Goal: Book appointment/travel/reservation

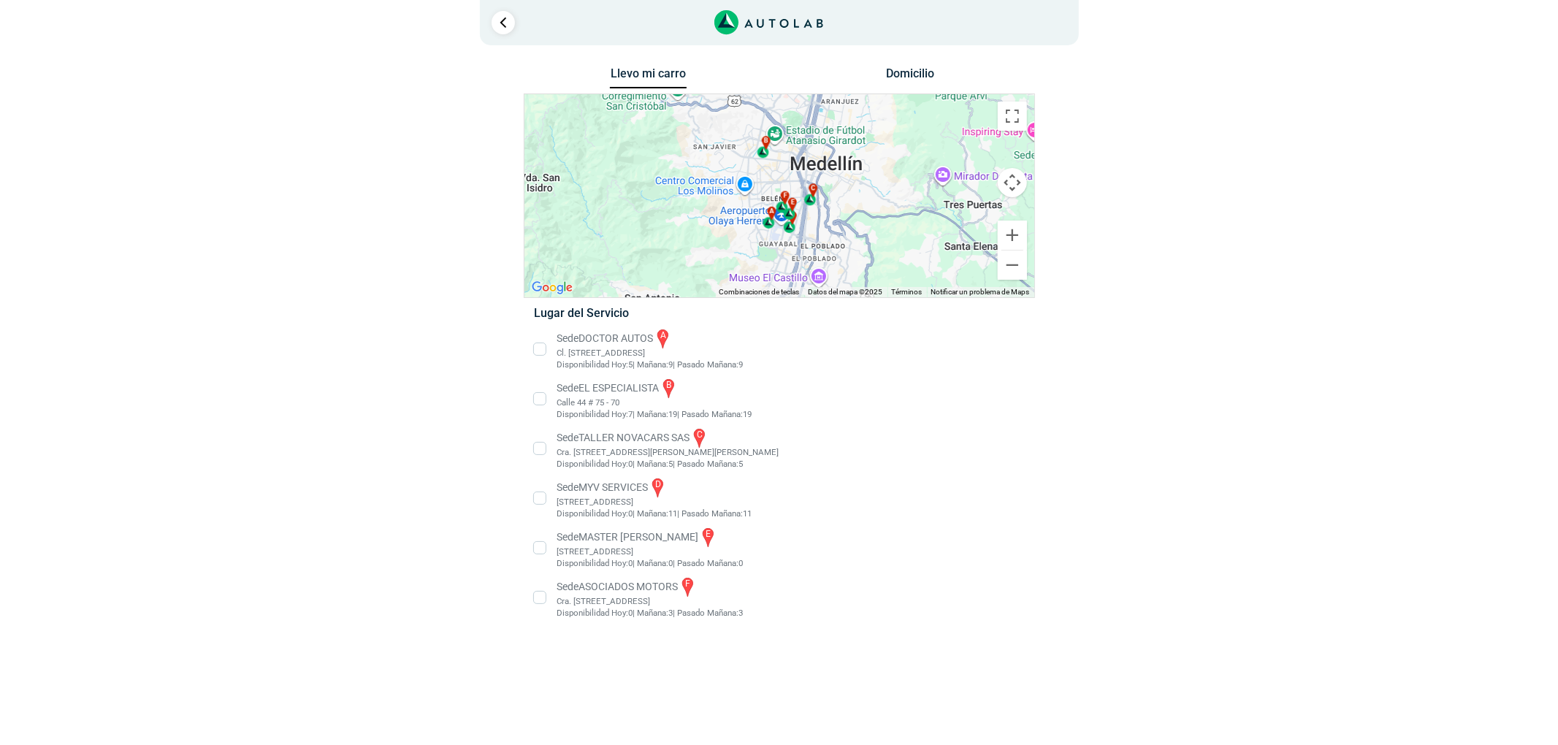
click at [586, 409] on li "Sede EL ESPECIALISTA b Calle 44 # 75 - 70 Disponibilidad Hoy: 7 | Mañana: 19 19" at bounding box center [779, 399] width 512 height 44
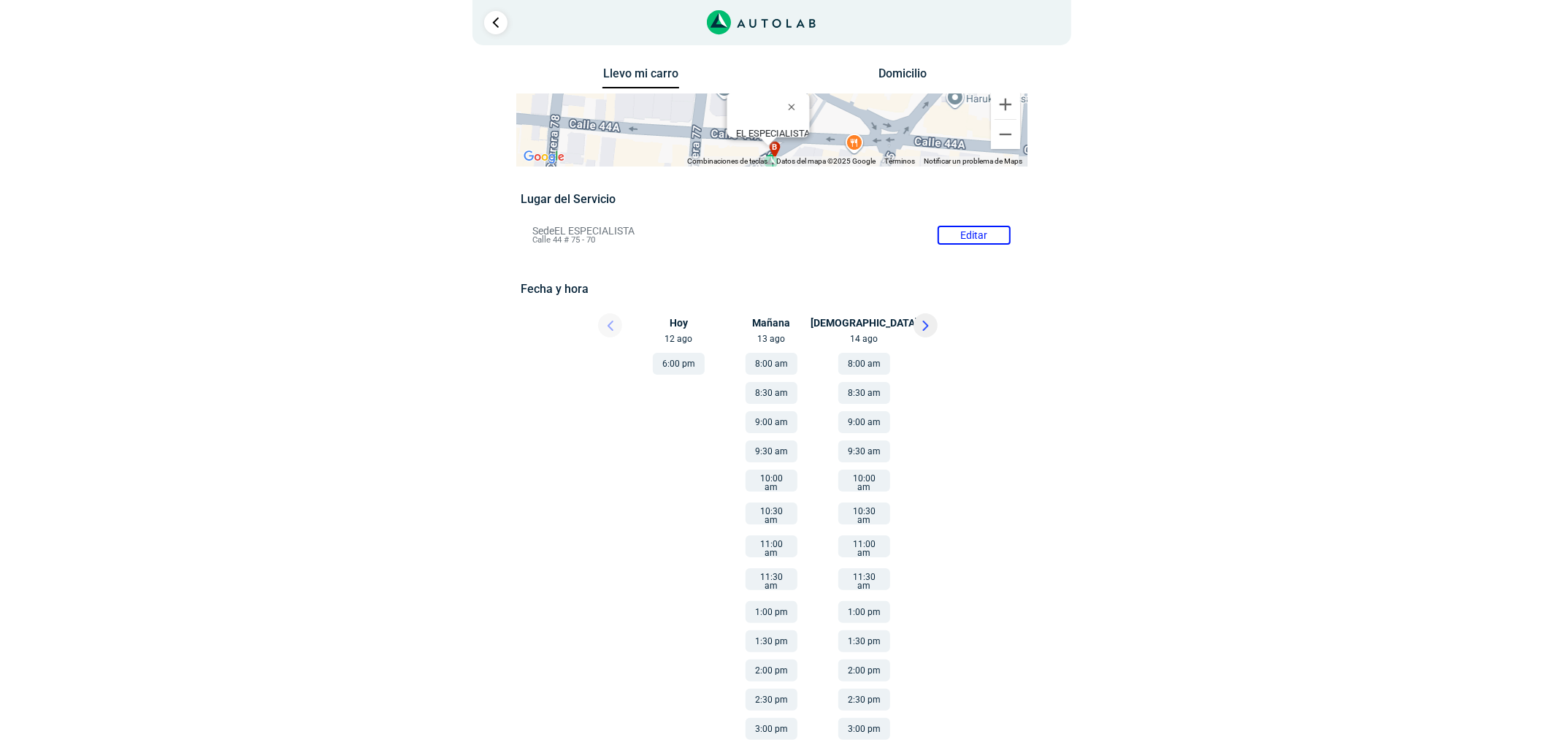
click at [927, 330] on icon at bounding box center [925, 326] width 7 height 10
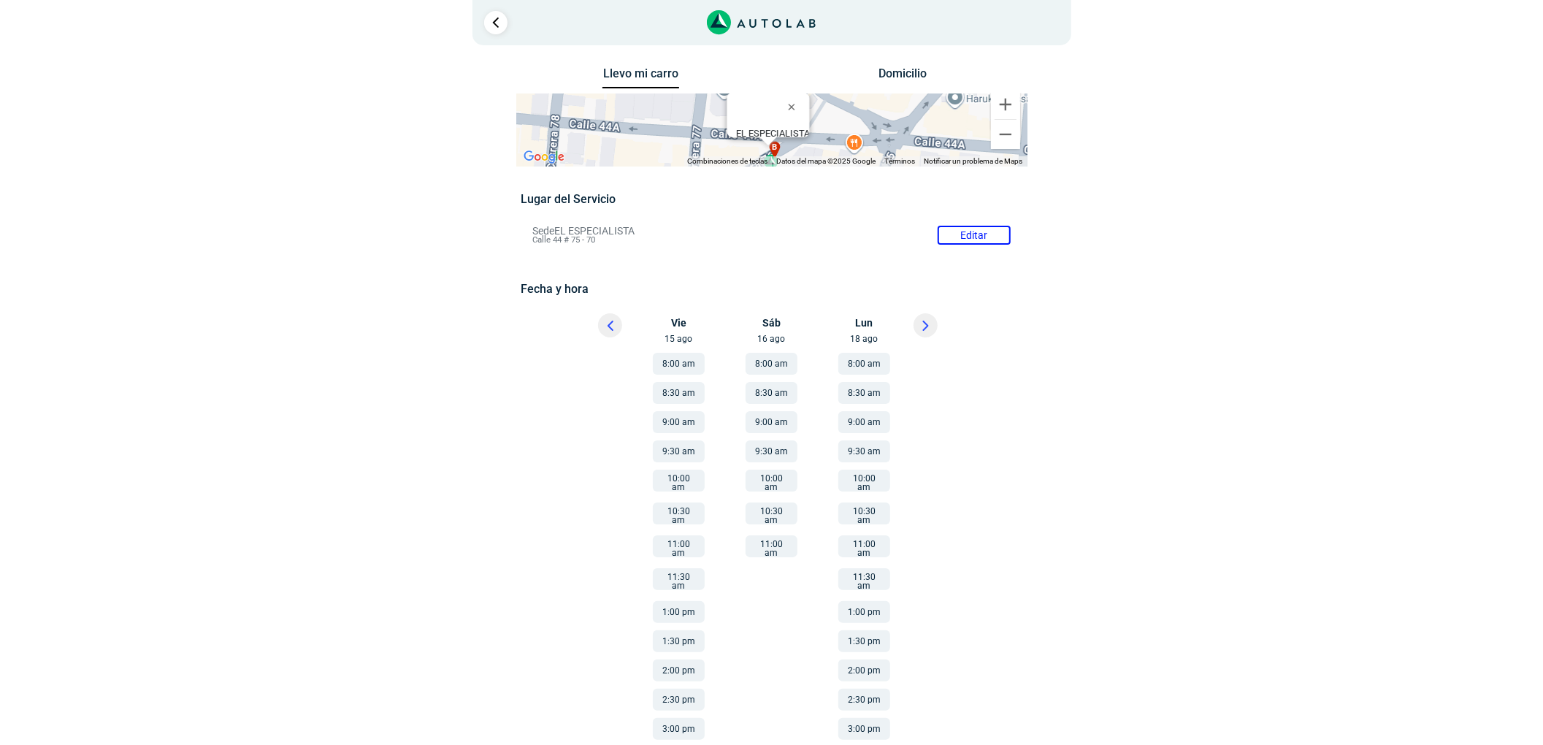
click at [924, 321] on icon at bounding box center [925, 326] width 7 height 10
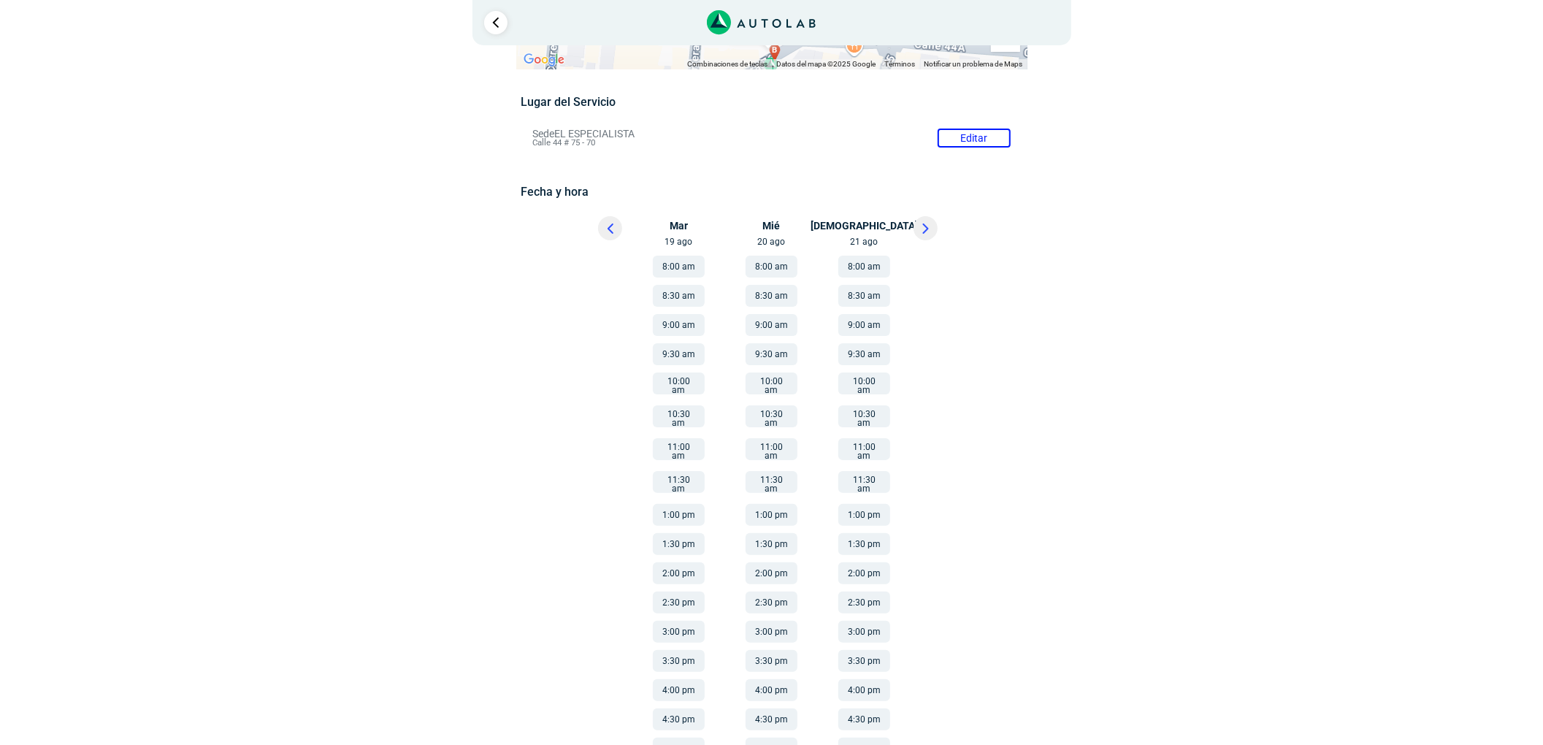
scroll to position [175, 0]
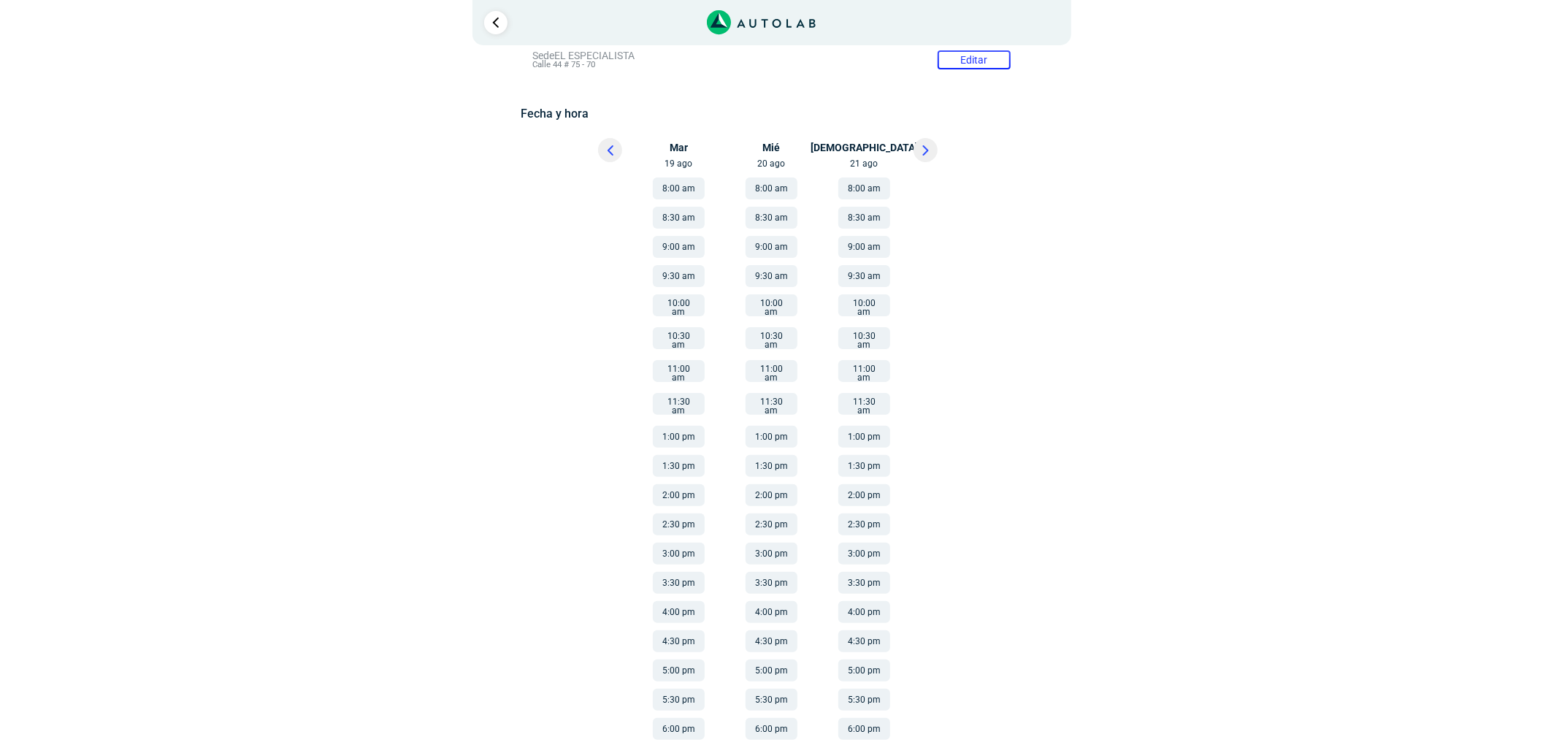
click at [675, 455] on button "1:30 pm" at bounding box center [679, 466] width 52 height 22
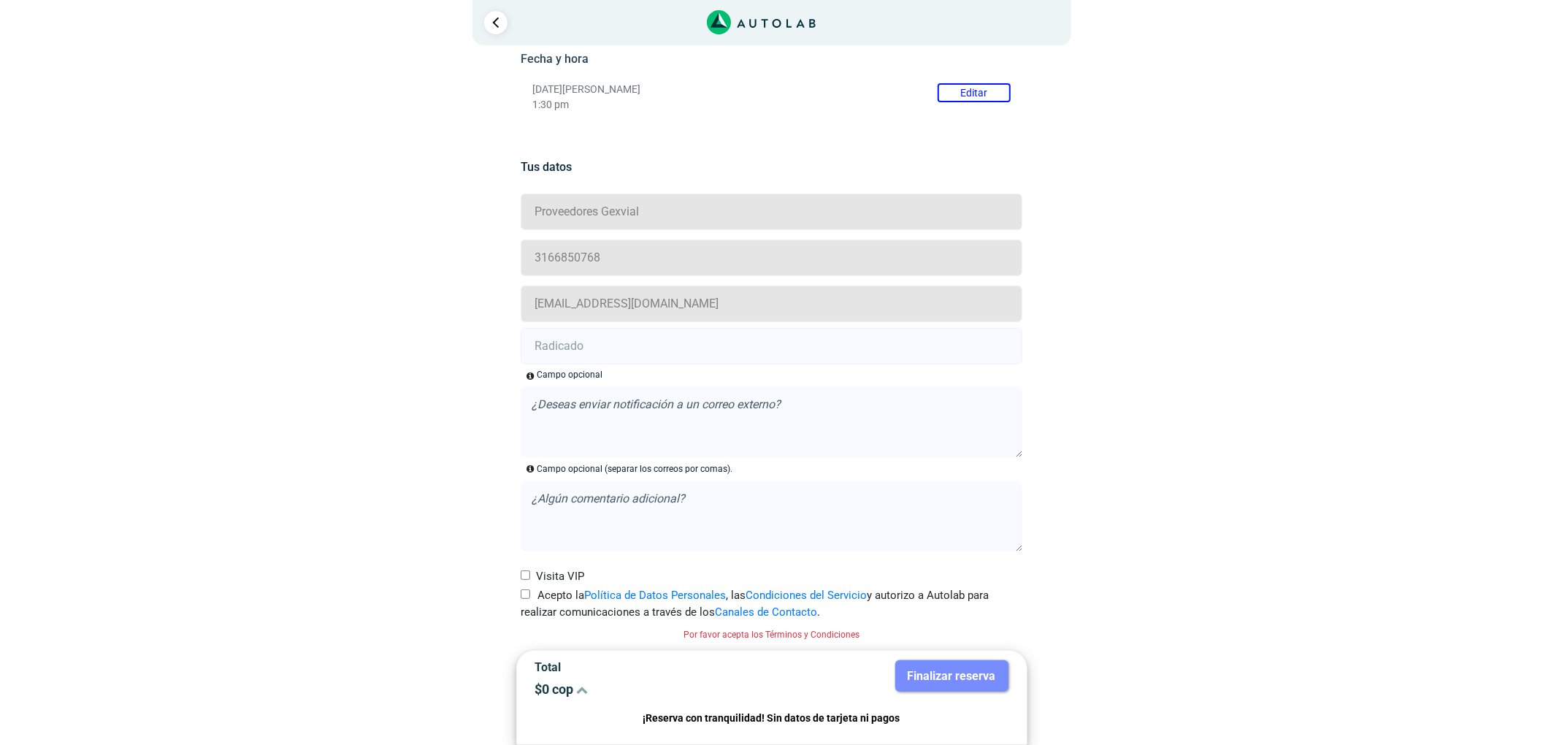
click at [524, 594] on input "Acepto la Política de Datos Personales , las Condiciones del Servicio y autoriz…" at bounding box center [525, 593] width 9 height 9
checkbox input "true"
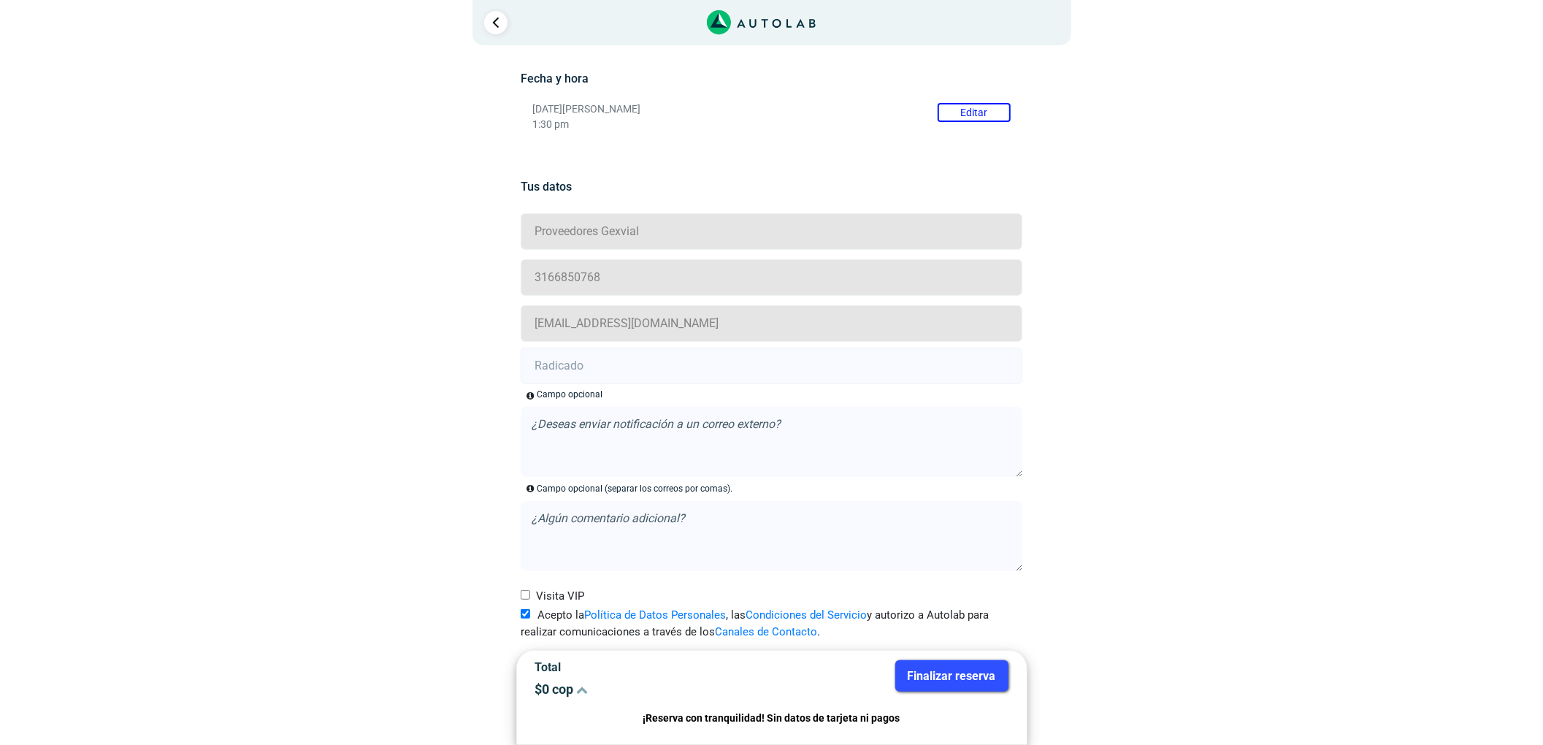
scroll to position [212, 0]
click at [581, 368] on input "text" at bounding box center [772, 366] width 502 height 37
drag, startPoint x: 681, startPoint y: 386, endPoint x: 666, endPoint y: 386, distance: 14.6
click at [681, 386] on form "Proveedores Gexvial 3166850768 [EMAIL_ADDRESS][DOMAIN_NAME] Campo opcional , la…" at bounding box center [772, 427] width 502 height 432
click at [666, 386] on form "Proveedores Gexvial 3166850768 [EMAIL_ADDRESS][DOMAIN_NAME] Campo opcional , la…" at bounding box center [772, 427] width 502 height 432
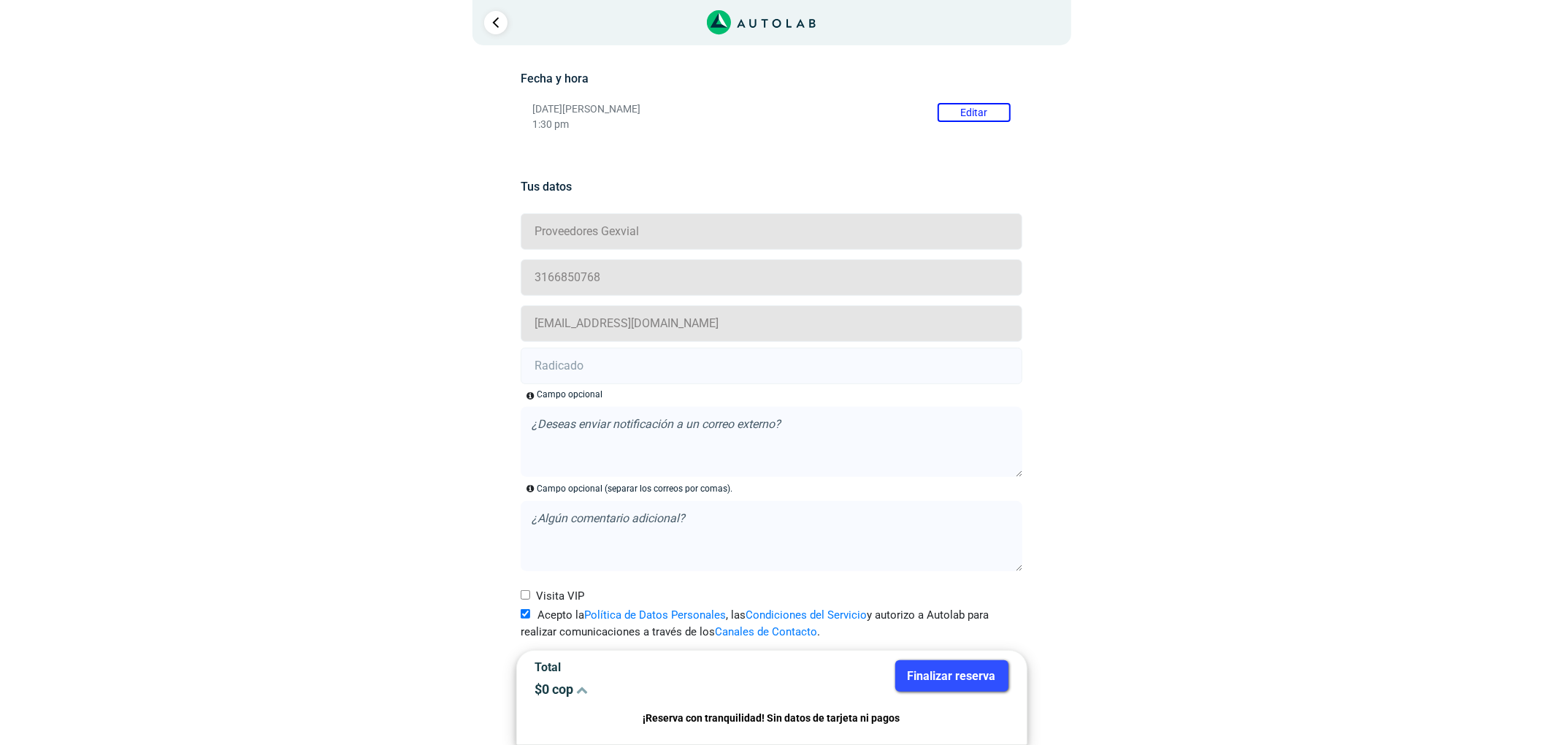
click at [664, 369] on input "text" at bounding box center [772, 366] width 502 height 37
click at [667, 351] on input "text" at bounding box center [772, 366] width 502 height 37
paste input "20902997"
type input "20902997"
click at [977, 675] on button "Finalizar reserva" at bounding box center [951, 675] width 113 height 31
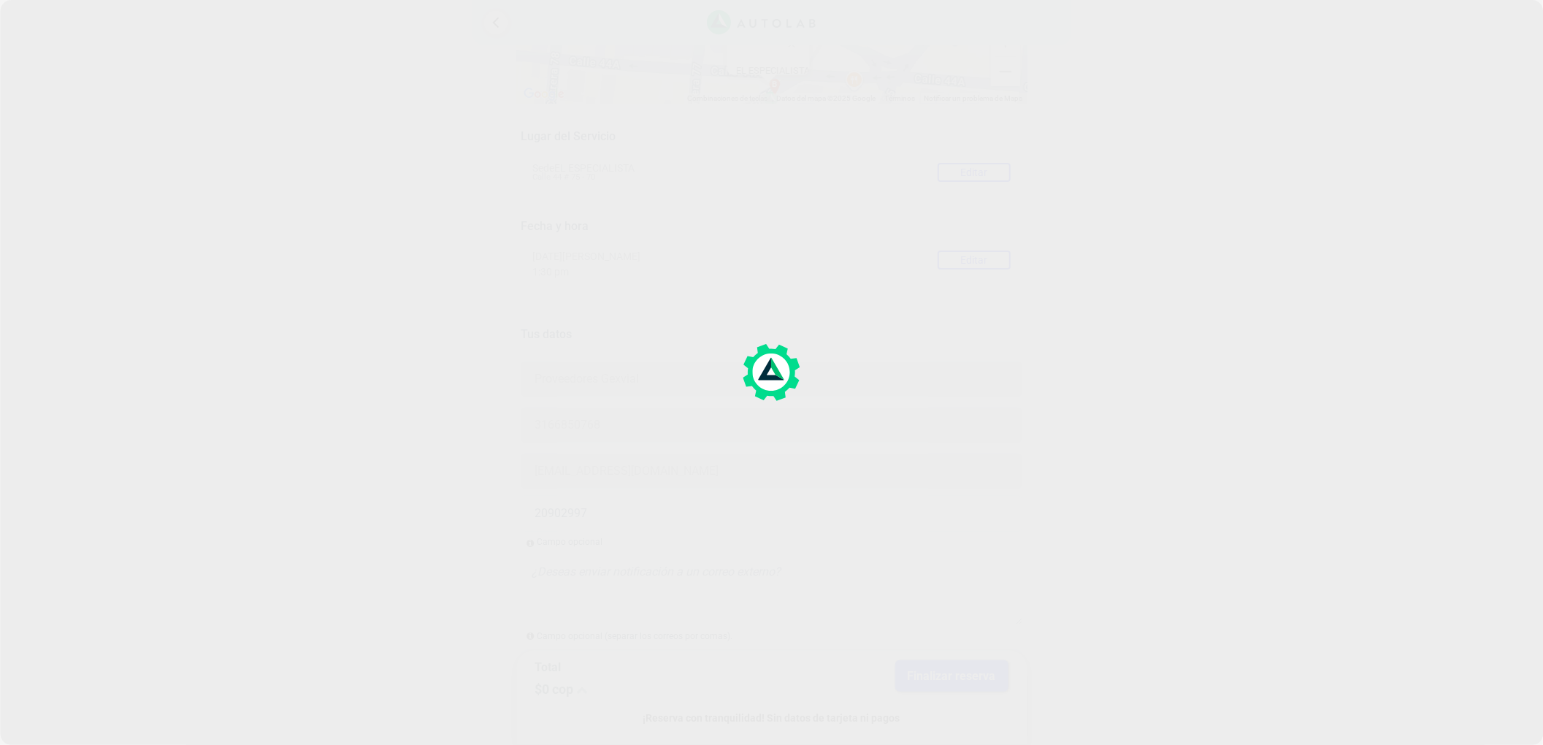
scroll to position [97, 0]
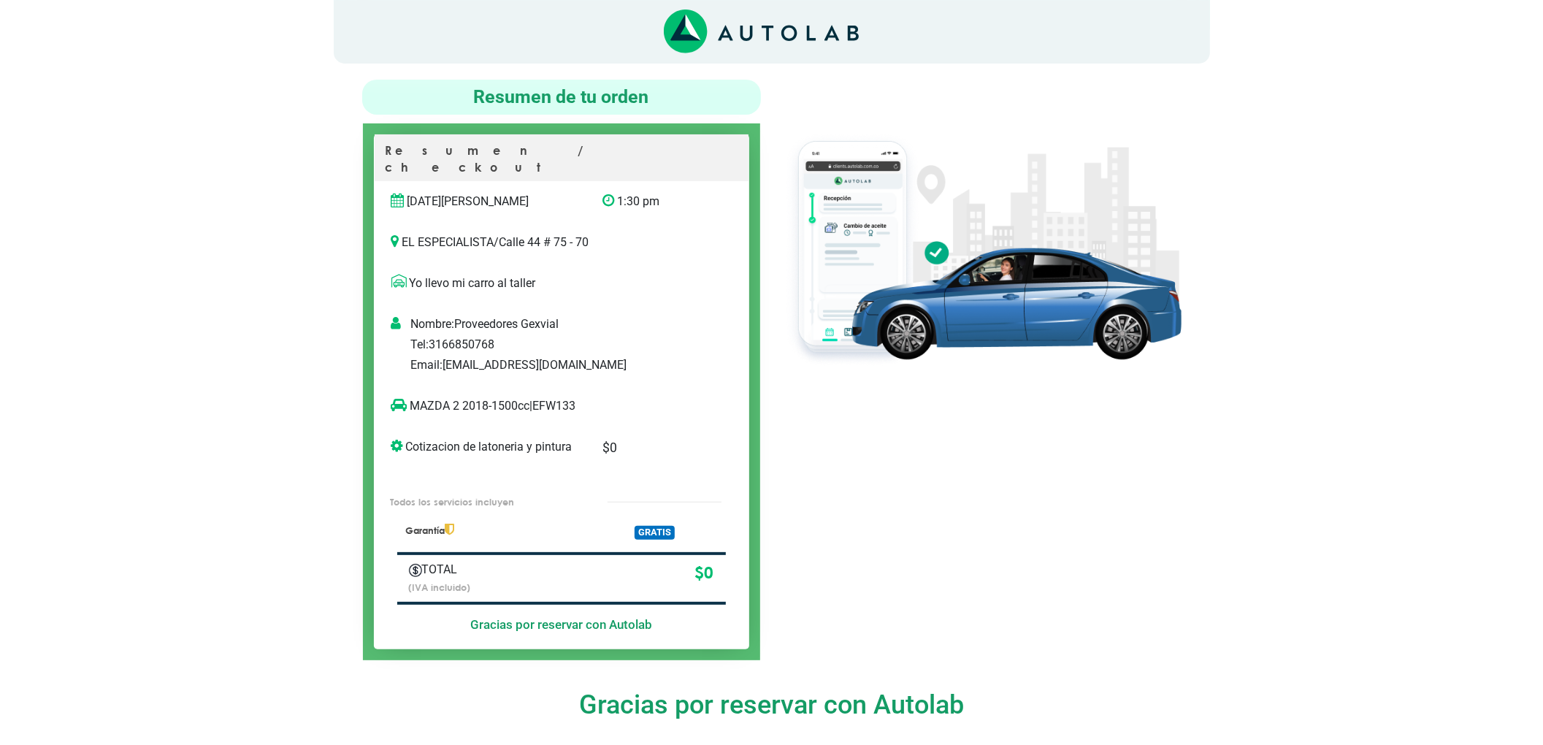
click at [568, 397] on p "MAZDA 2 2018-1500cc | EFW133" at bounding box center [546, 406] width 310 height 18
click at [567, 397] on p "MAZDA 2 2018-1500cc | EFW133" at bounding box center [546, 406] width 310 height 18
copy p "EFW133"
drag, startPoint x: 457, startPoint y: 387, endPoint x: 412, endPoint y: 391, distance: 45.5
click at [412, 397] on p "MAZDA 2 2018-1500cc | EFW133" at bounding box center [546, 406] width 310 height 18
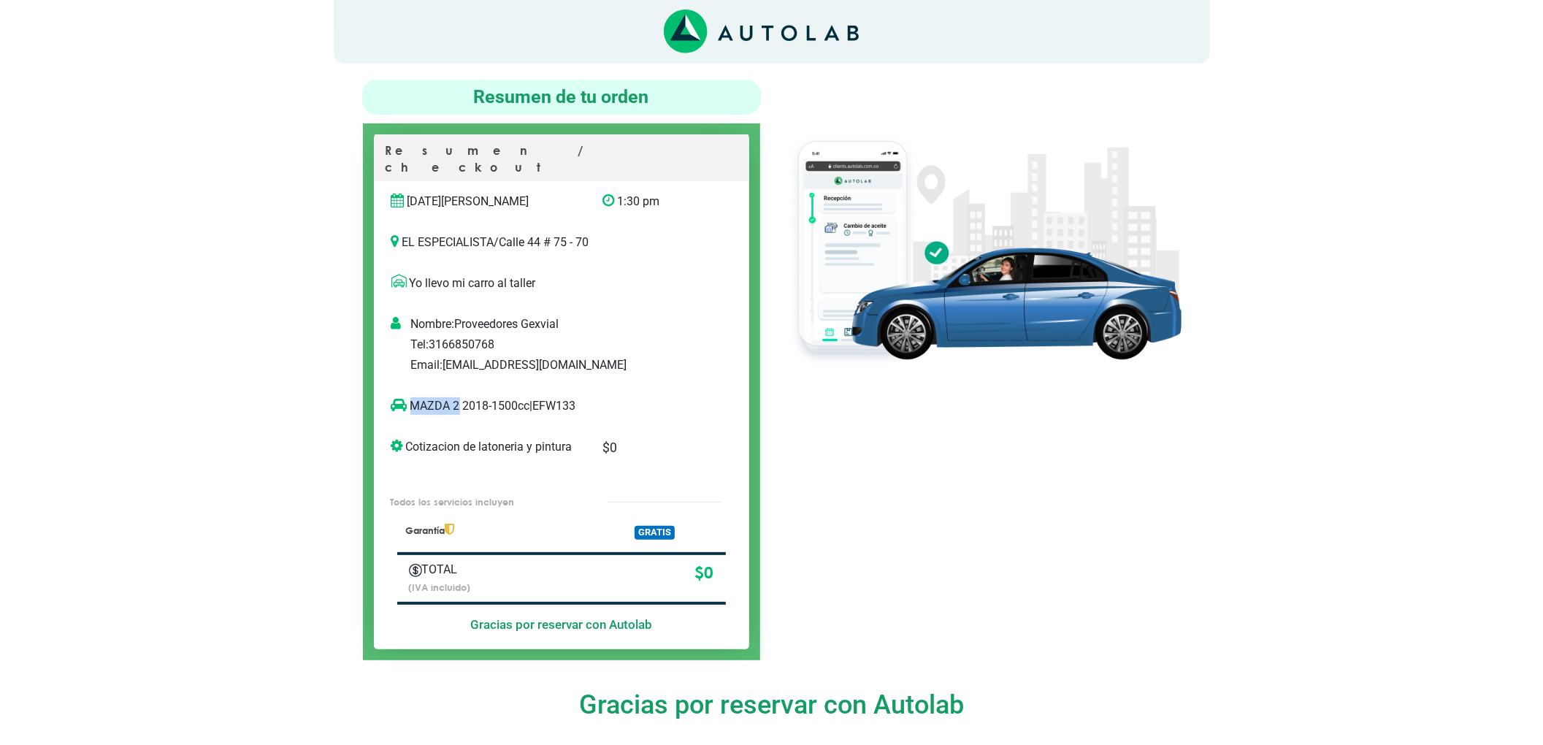
copy p "MAZDA 2"
click at [979, 524] on div at bounding box center [982, 370] width 421 height 581
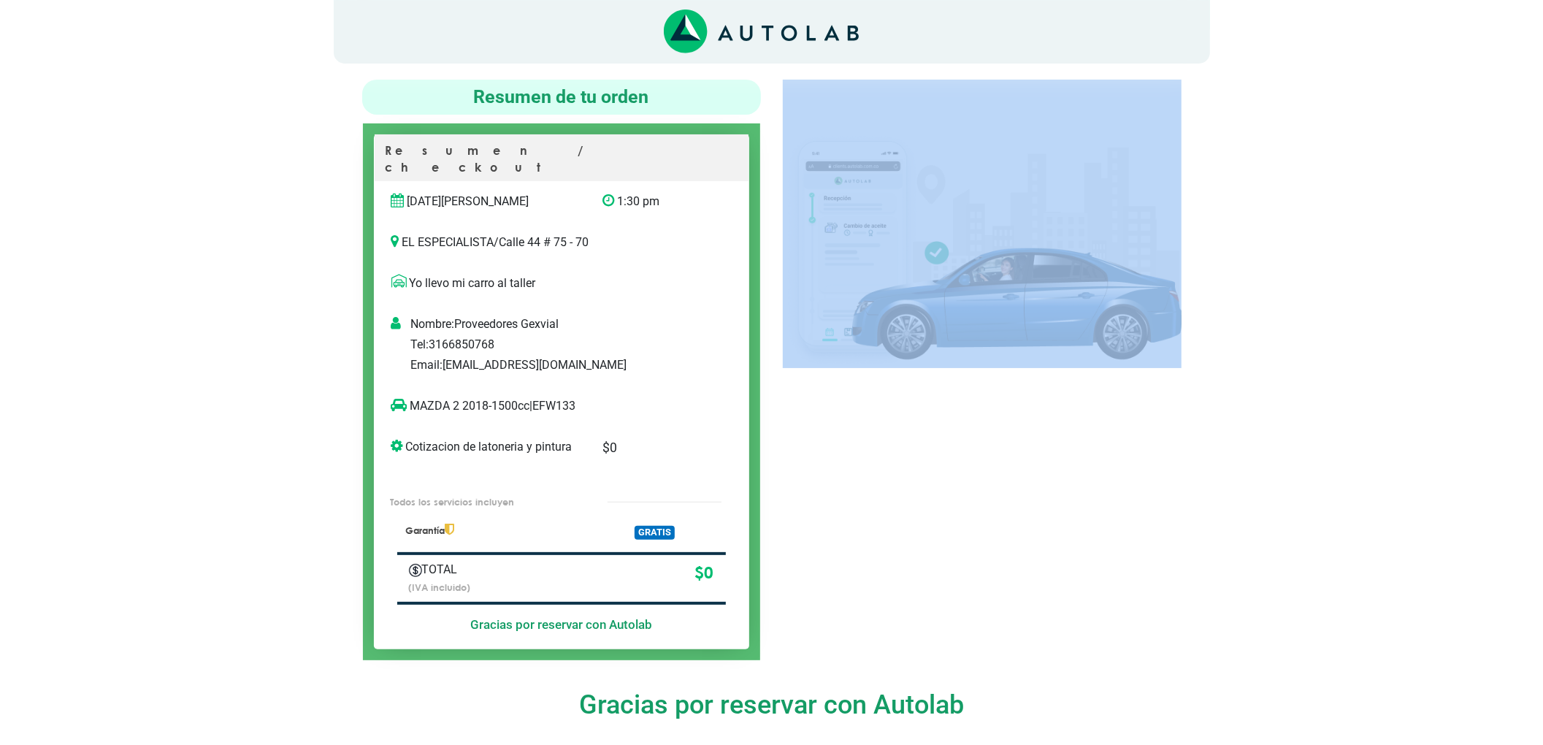
click at [979, 524] on div at bounding box center [982, 370] width 421 height 581
click at [834, 533] on div at bounding box center [982, 370] width 421 height 581
